Goal: Go to known website: Access a specific website the user already knows

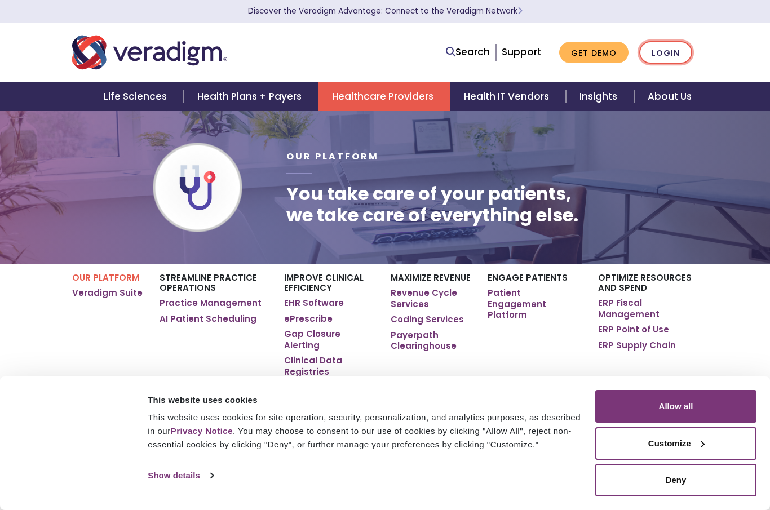
click at [657, 48] on link "Login" at bounding box center [665, 52] width 53 height 23
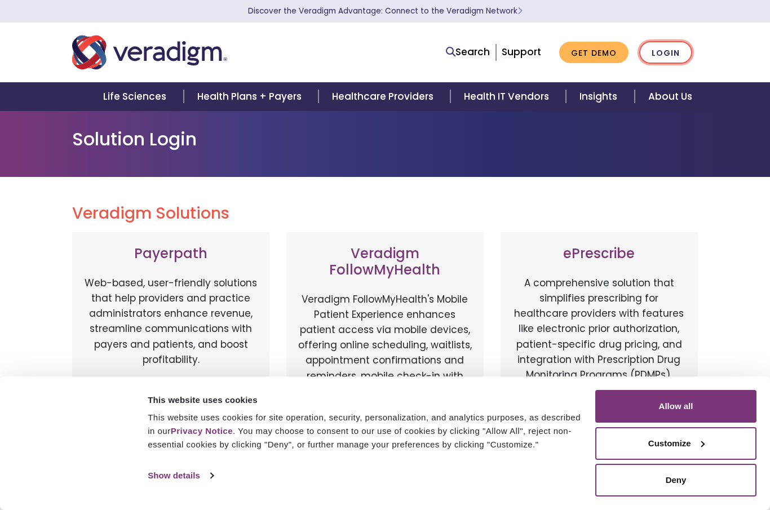
click at [663, 50] on link "Login" at bounding box center [665, 52] width 53 height 23
click at [675, 483] on button "Deny" at bounding box center [675, 480] width 161 height 33
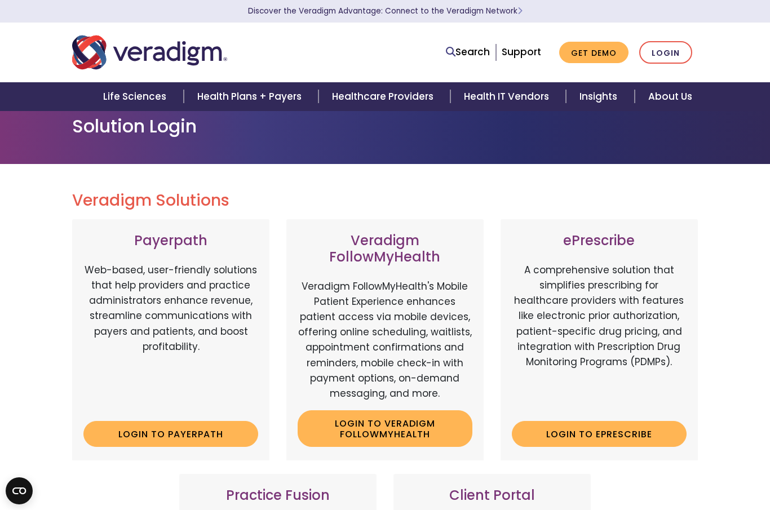
scroll to position [19, 0]
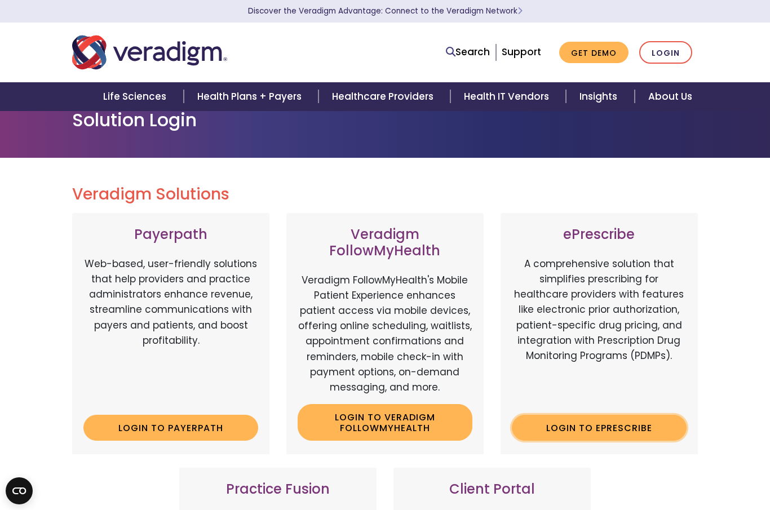
click at [557, 426] on link "Login to ePrescribe" at bounding box center [599, 428] width 175 height 26
